Goal: Information Seeking & Learning: Learn about a topic

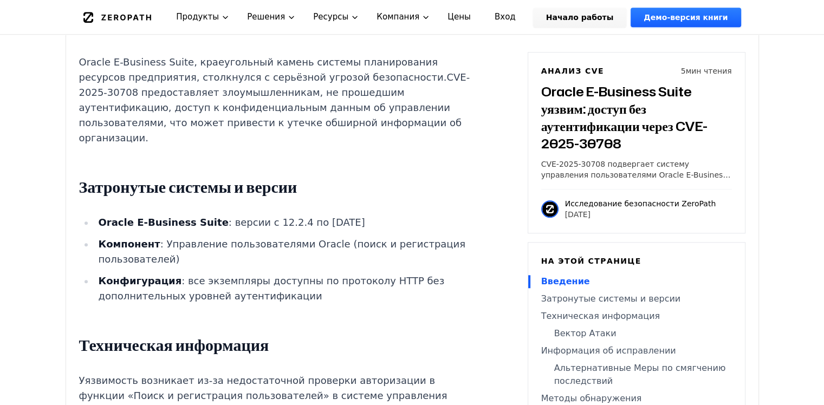
scroll to position [909, 0]
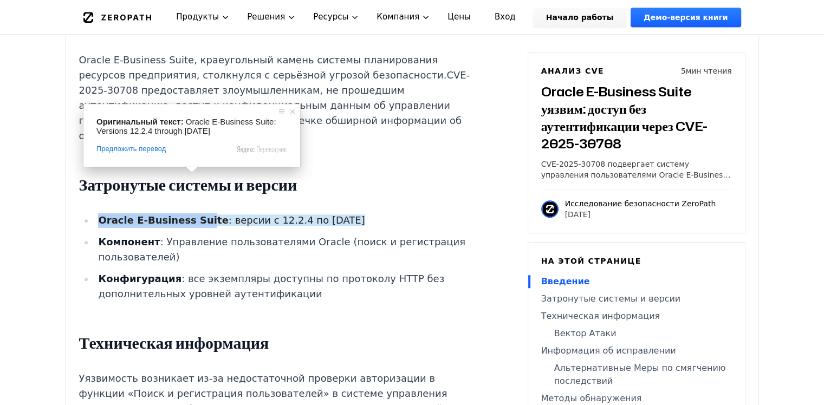
drag, startPoint x: 99, startPoint y: 178, endPoint x: 193, endPoint y: 179, distance: 93.7
click at [193, 215] on ya-tr-span "Oracle E-Business Suite" at bounding box center [163, 220] width 130 height 11
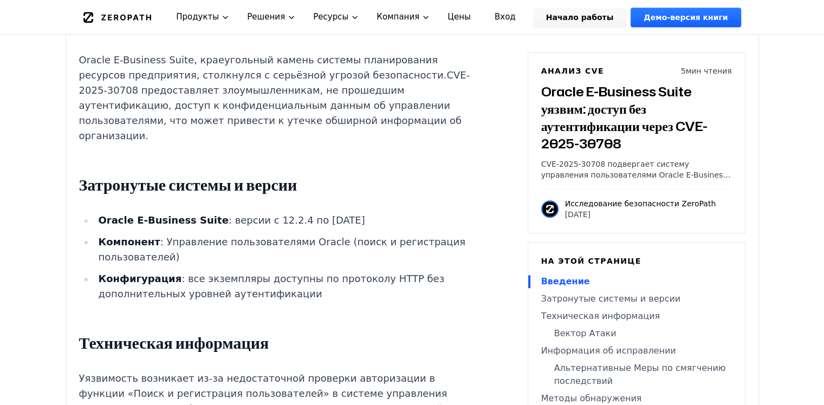
click at [199, 215] on ya-tr-span "Oracle E-Business Suite" at bounding box center [163, 220] width 130 height 11
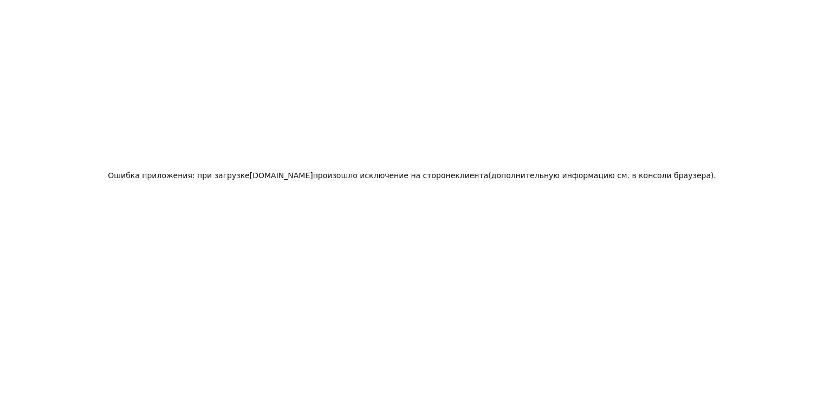
scroll to position [27, 0]
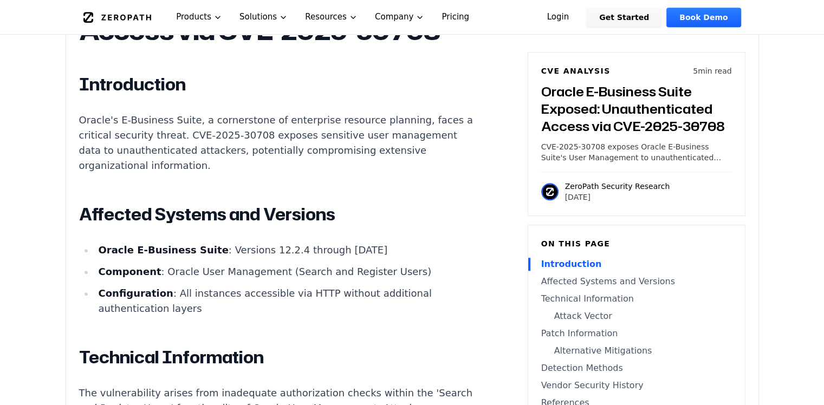
scroll to position [766, 0]
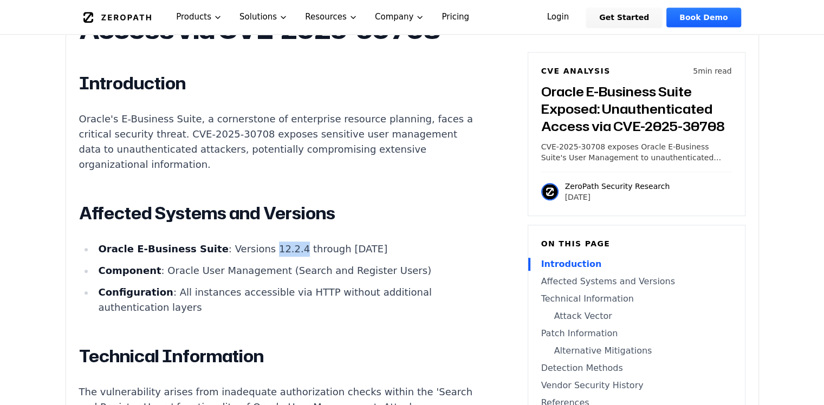
drag, startPoint x: 243, startPoint y: 263, endPoint x: 269, endPoint y: 258, distance: 25.8
click at [269, 257] on li "Oracle E-Business Suite : Versions 12.2.4 through 12.2.14" at bounding box center [288, 249] width 388 height 15
copy li "12.2.4"
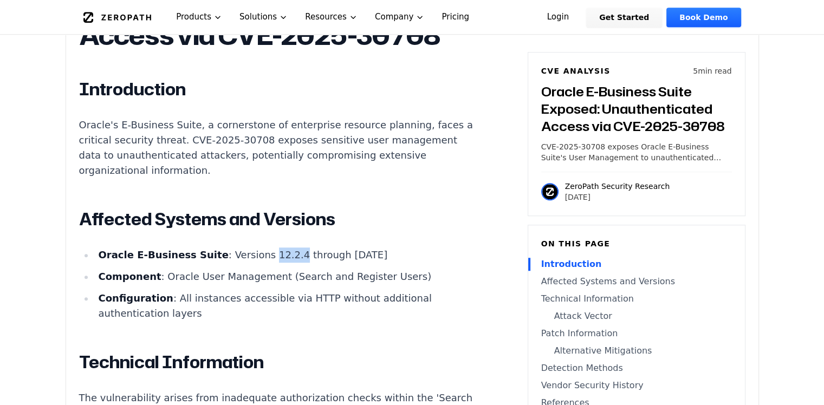
scroll to position [773, 0]
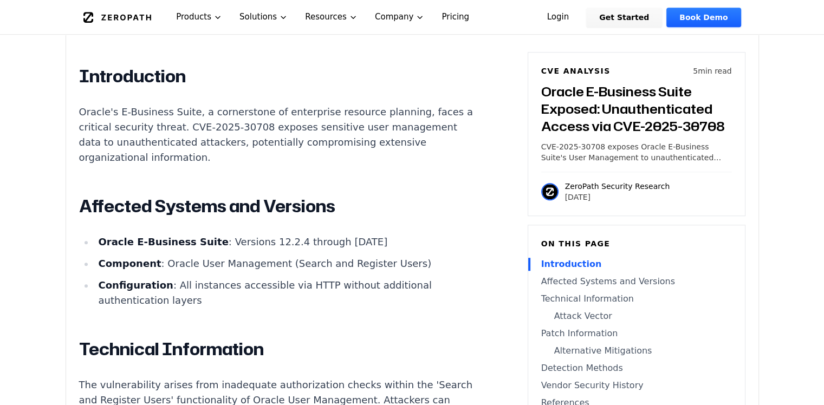
click at [418, 160] on p "Oracle's E-Business Suite, a cornerstone of enterprise resource planning, faces…" at bounding box center [280, 135] width 403 height 61
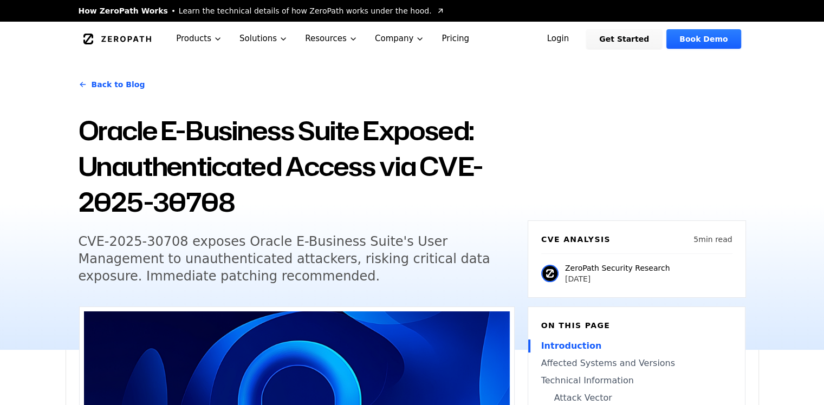
scroll to position [0, 0]
